Goal: Find contact information: Find contact information

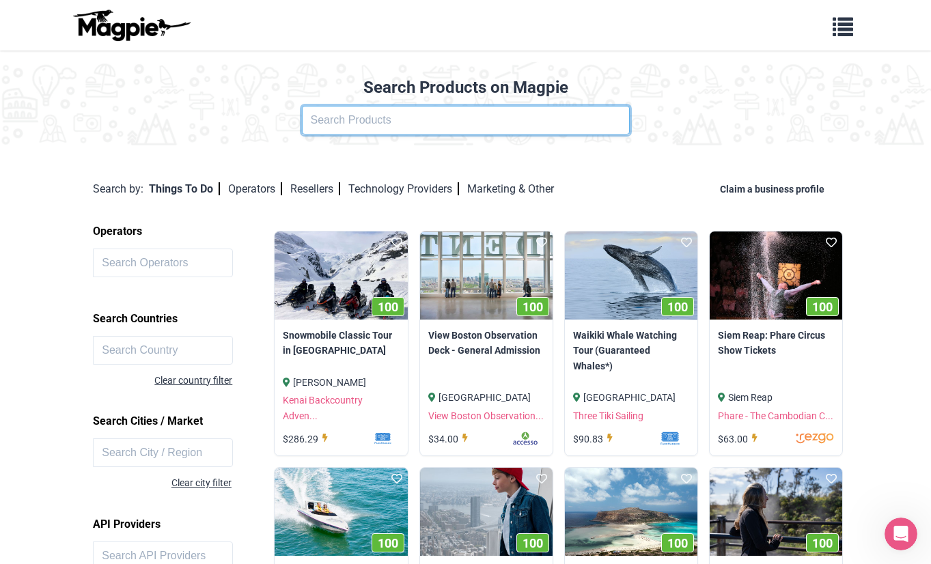
click at [314, 135] on input "text" at bounding box center [466, 120] width 328 height 29
click button at bounding box center [0, 0] width 0 height 0
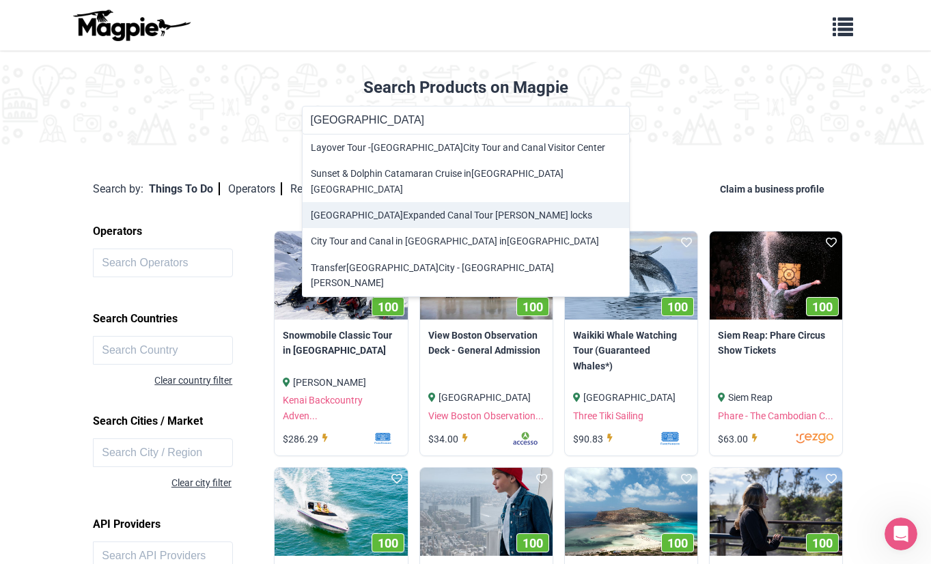
type input "Panama Expanded Canal Tour Aguas Clara locks"
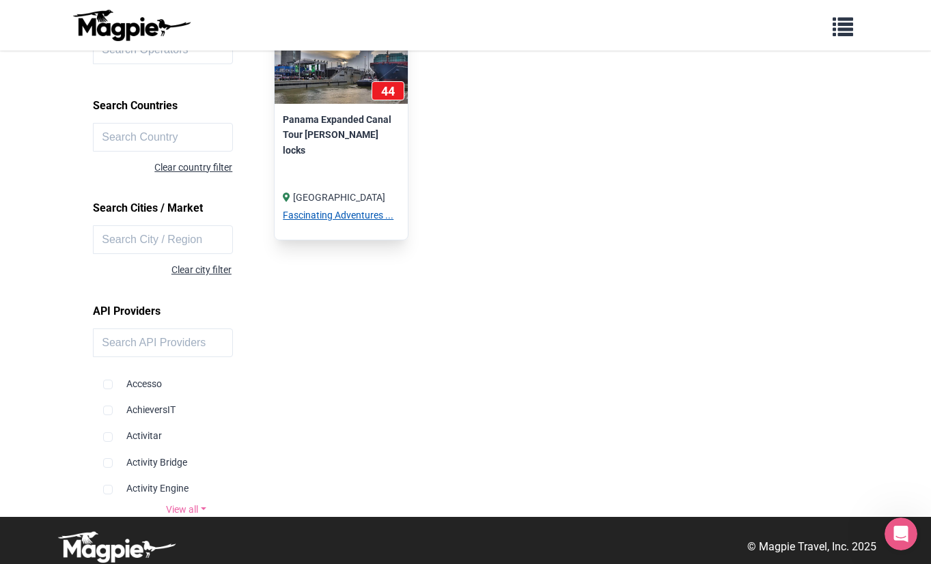
scroll to position [220, 0]
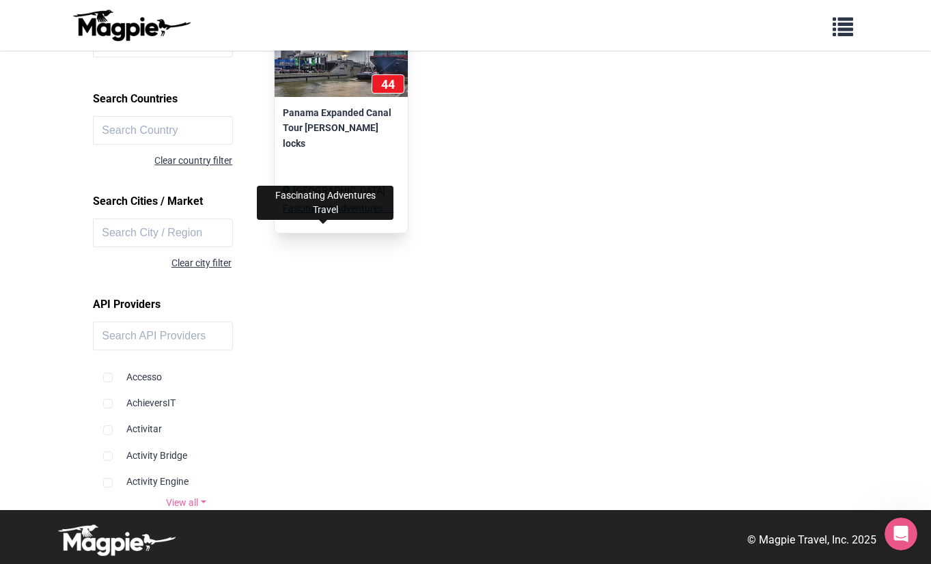
click at [313, 214] on link "Fascinating Adventures ..." at bounding box center [338, 208] width 111 height 11
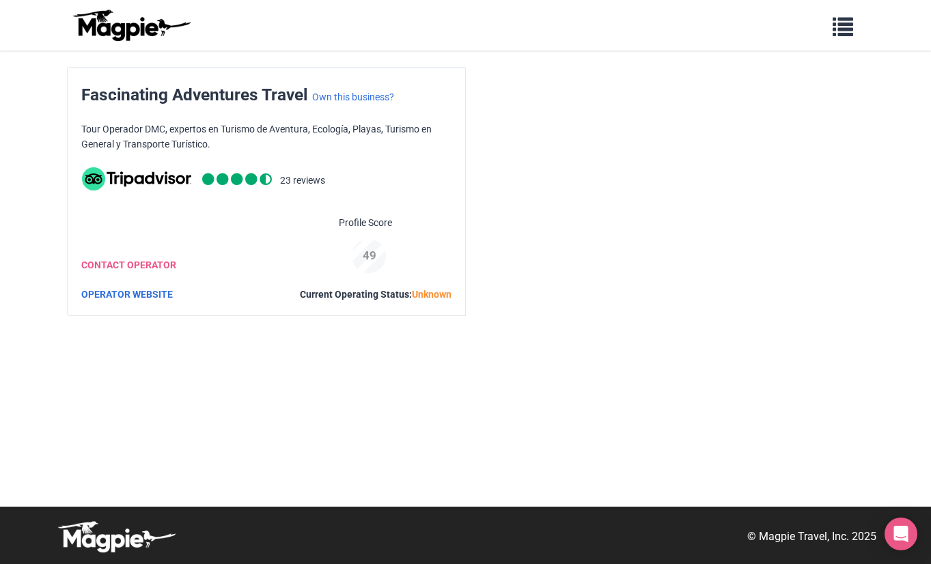
scroll to position [54, 0]
click at [176, 270] on link "CONTACT OPERATOR" at bounding box center [128, 265] width 95 height 11
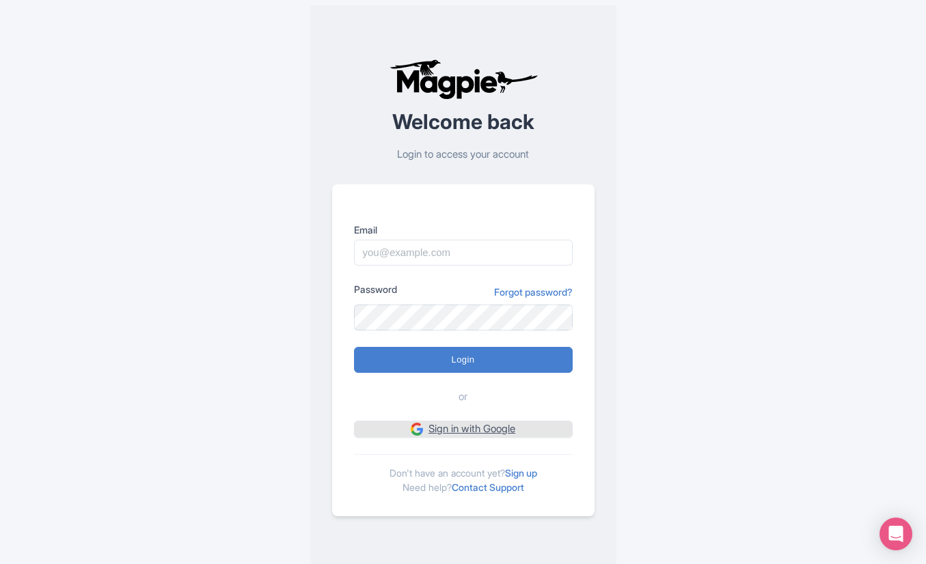
click at [494, 427] on link "Sign in with Google" at bounding box center [463, 429] width 219 height 17
